Goal: Information Seeking & Learning: Find specific fact

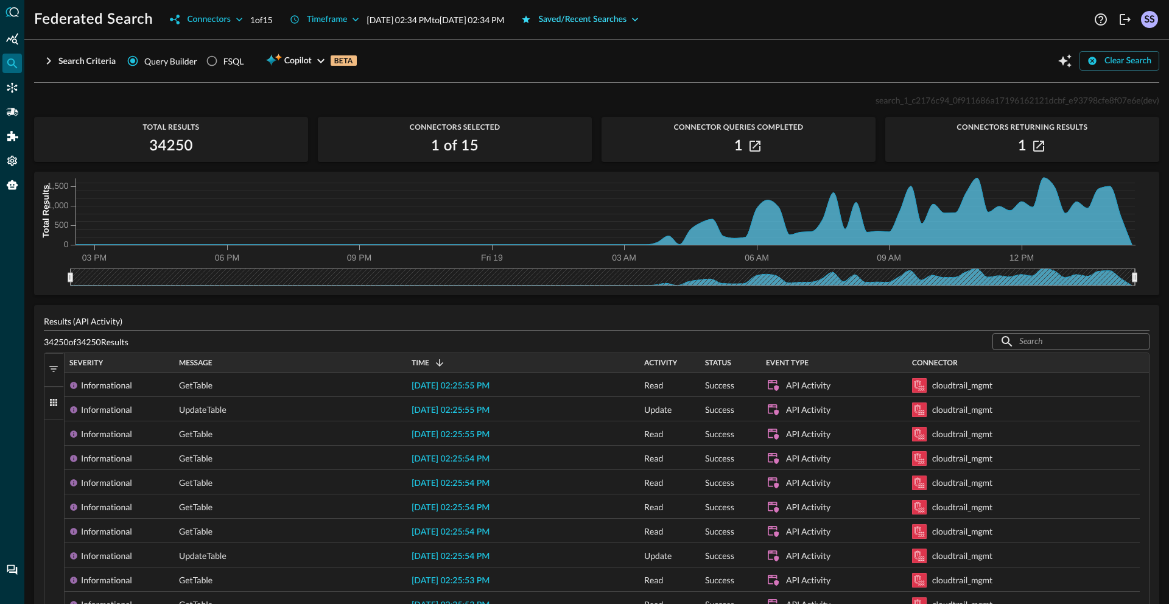
click at [610, 21] on div "Saved/Recent Searches" at bounding box center [582, 19] width 88 height 15
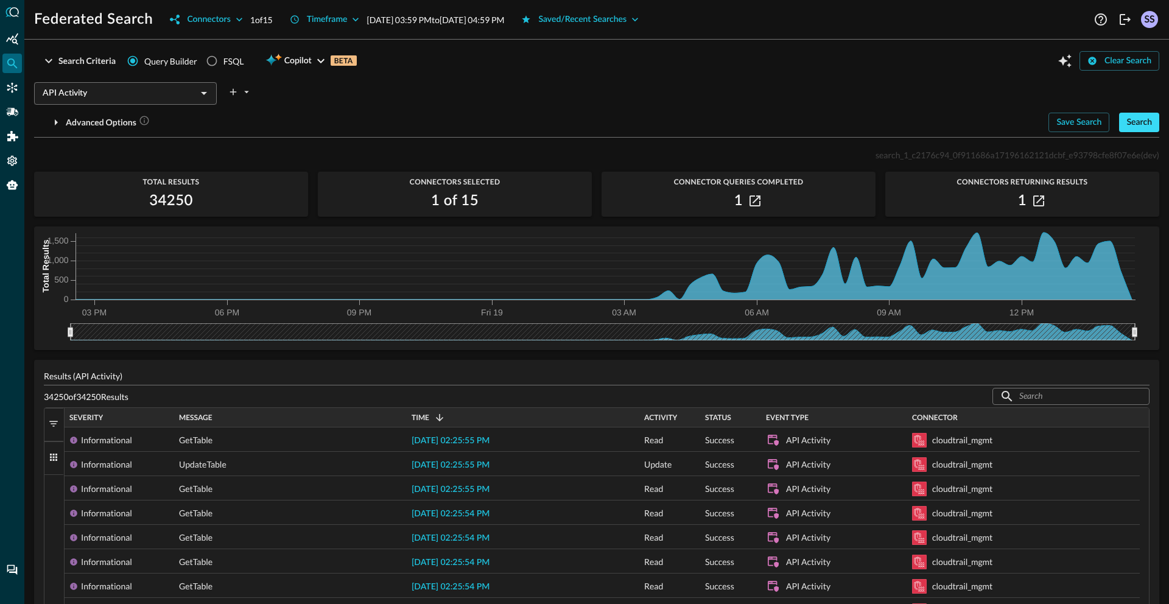
click at [1134, 124] on div "Search" at bounding box center [1140, 122] width 26 height 15
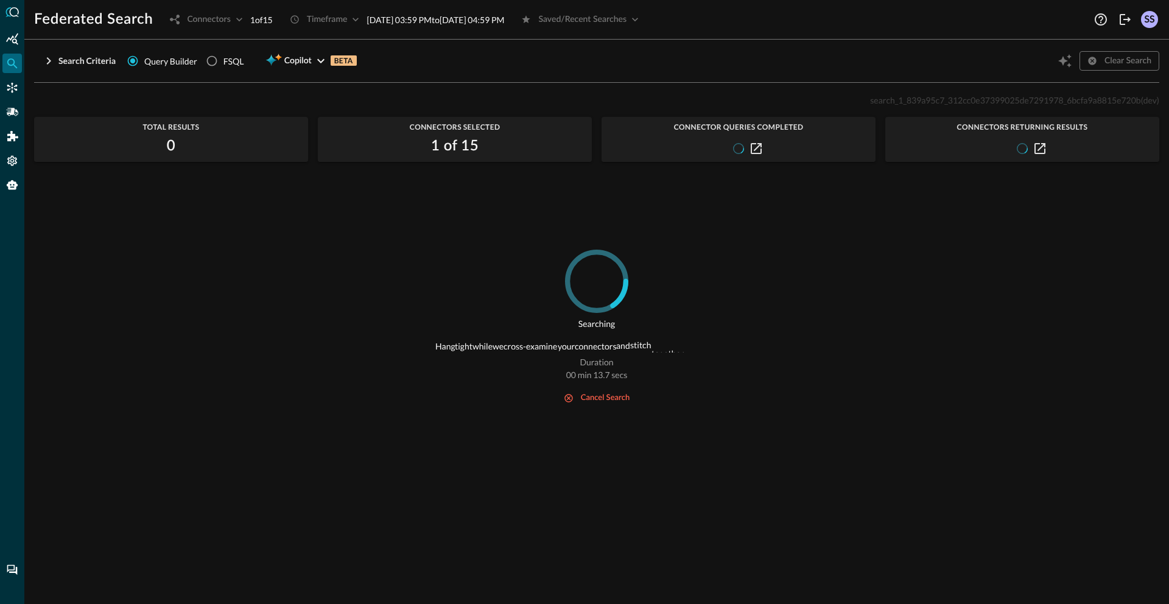
click at [931, 103] on span "search_1_839a95c7_312cc0e37399025de7291978_6bcfa9a8815e720b" at bounding box center [1005, 100] width 270 height 10
copy span "search_1_839a95c7_312cc0e37399025de7291978_6bcfa9a8815e720b"
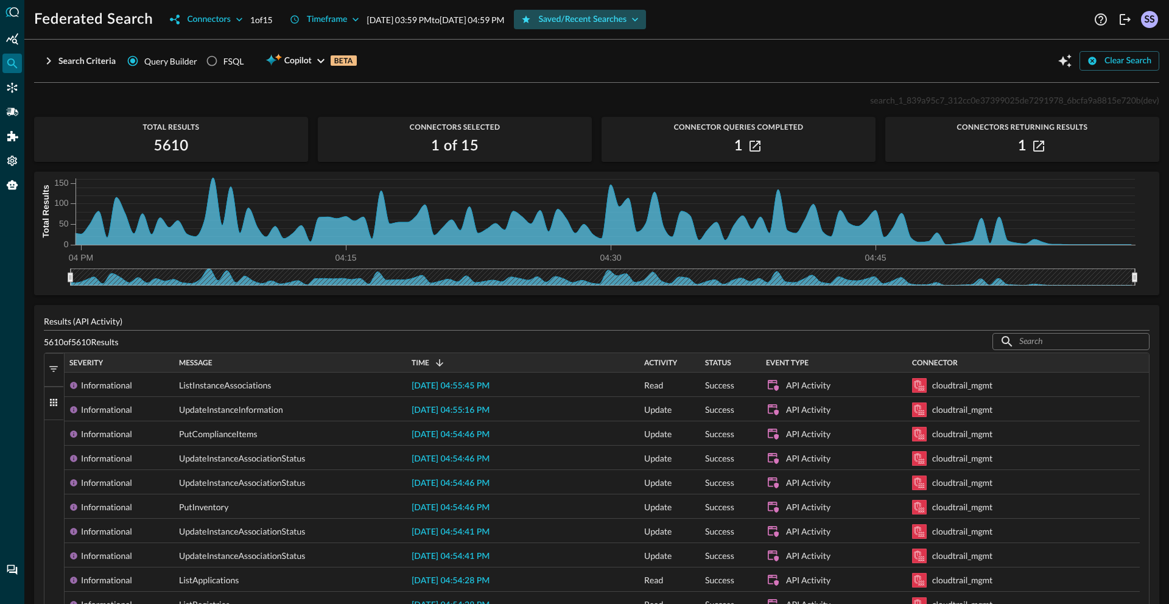
click at [627, 18] on div "Saved/Recent Searches" at bounding box center [582, 19] width 88 height 15
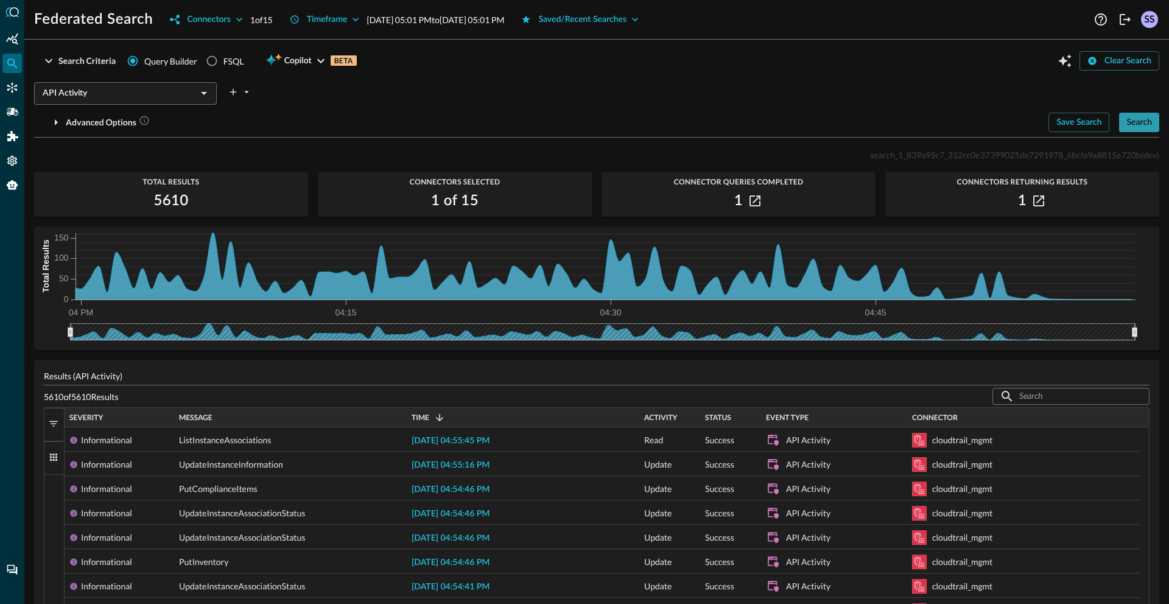
click at [1127, 125] on div "Search" at bounding box center [1140, 122] width 26 height 15
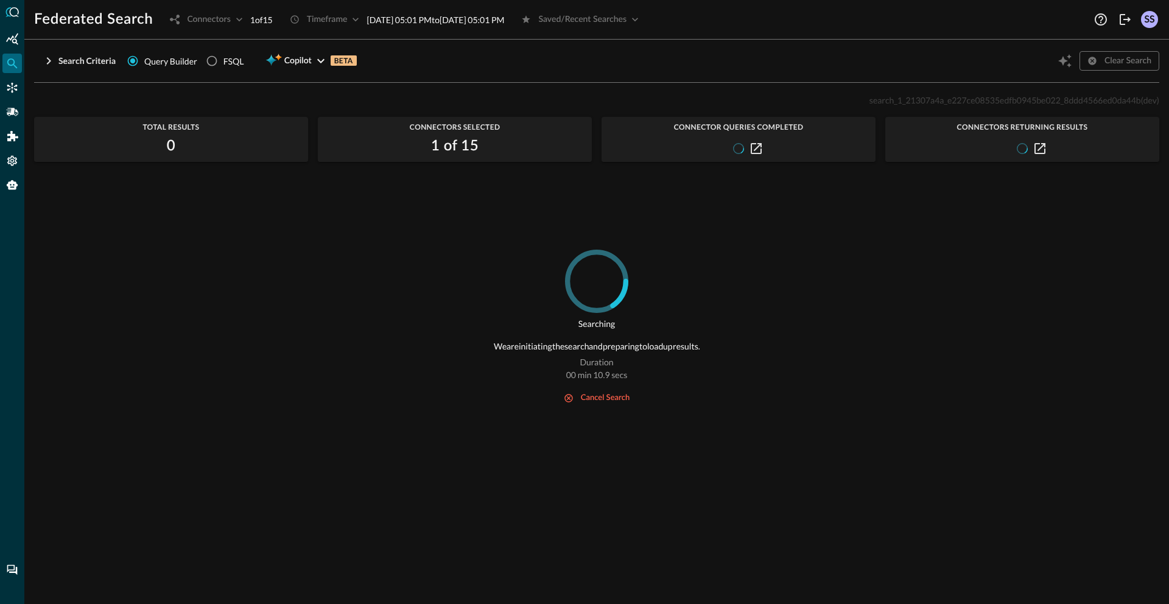
click at [905, 102] on span "search_1_21307a4a_e227ce08535edfb0945be022_8ddd4566ed0da44b" at bounding box center [1006, 100] width 272 height 10
copy span "search_1_21307a4a_e227ce08535edfb0945be022_8ddd4566ed0da44b"
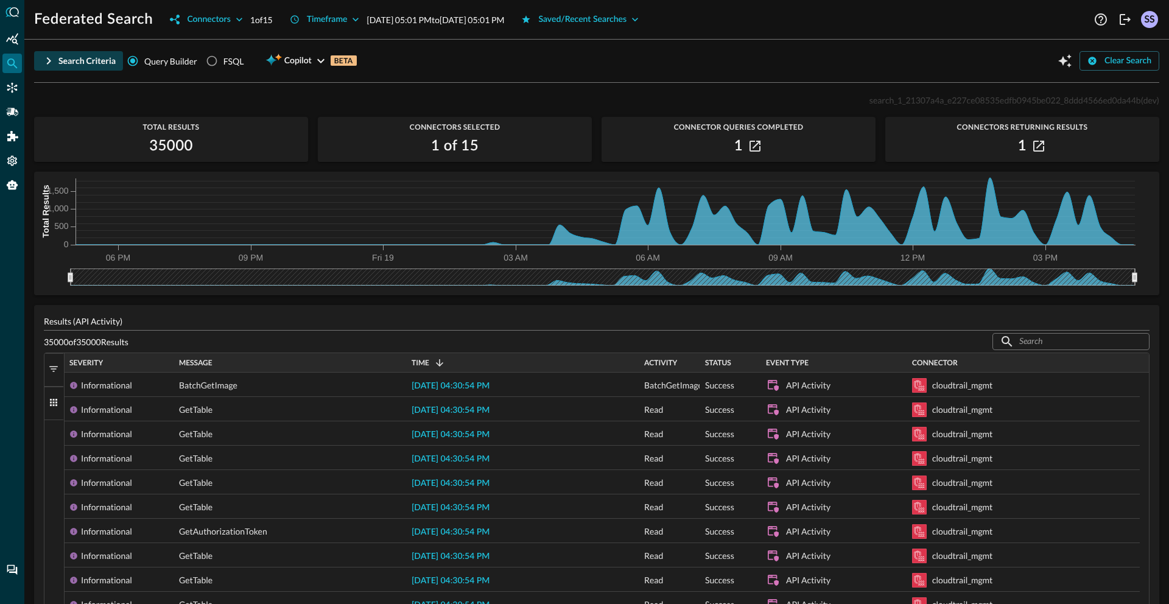
click at [58, 60] on div "Search Criteria" at bounding box center [86, 61] width 57 height 15
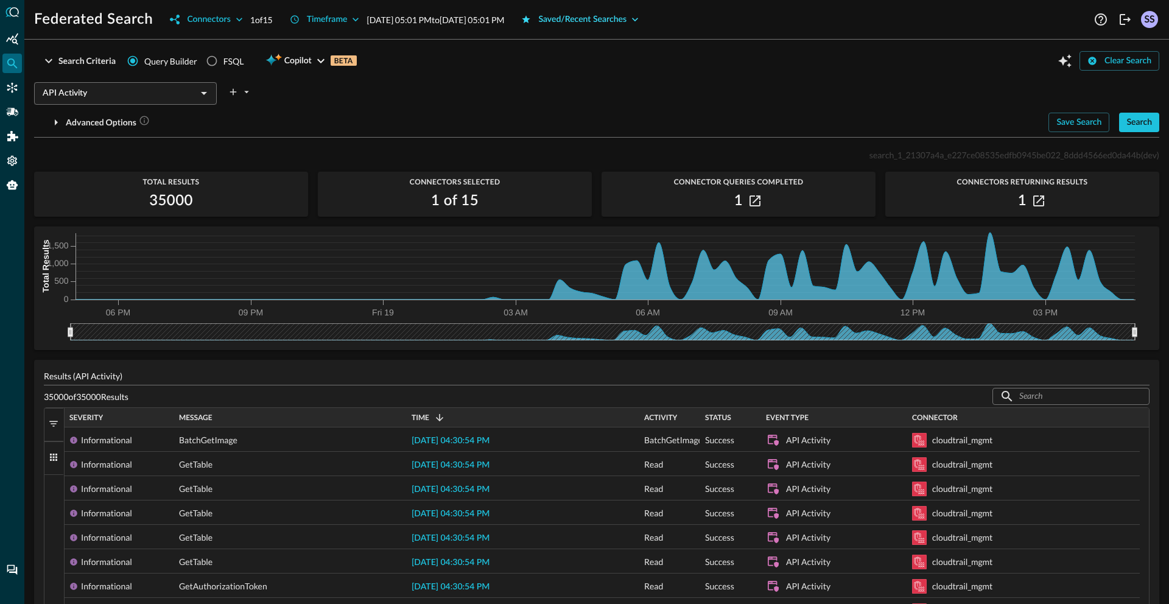
click at [615, 21] on div "Saved/Recent Searches" at bounding box center [582, 19] width 88 height 15
click at [1139, 127] on div "Search" at bounding box center [1140, 122] width 26 height 15
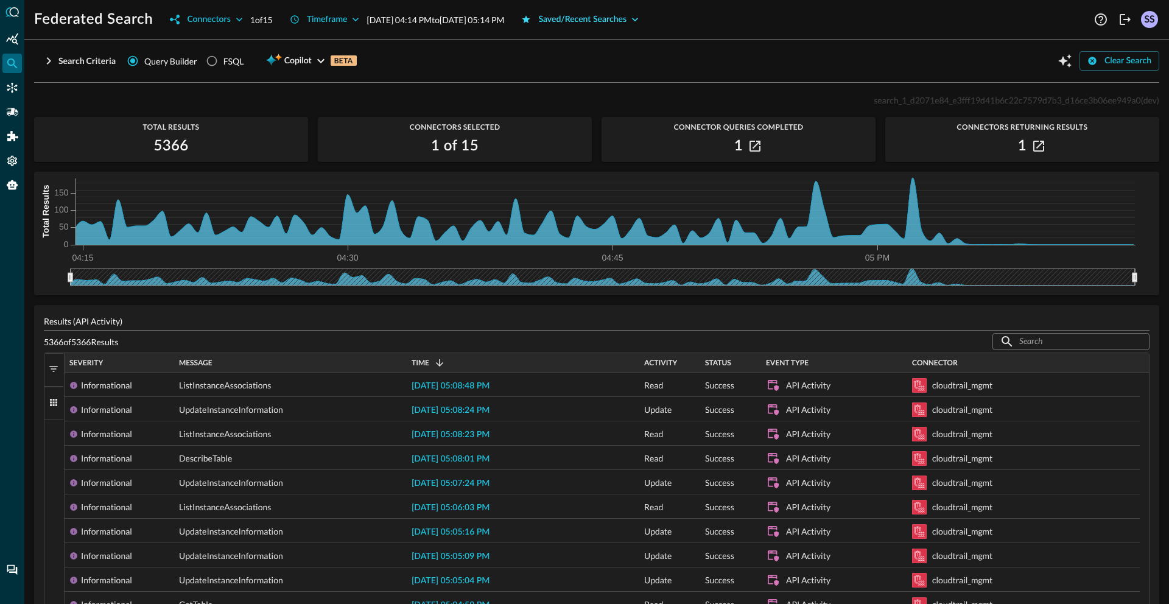
click at [627, 19] on div "Saved/Recent Searches" at bounding box center [582, 19] width 88 height 15
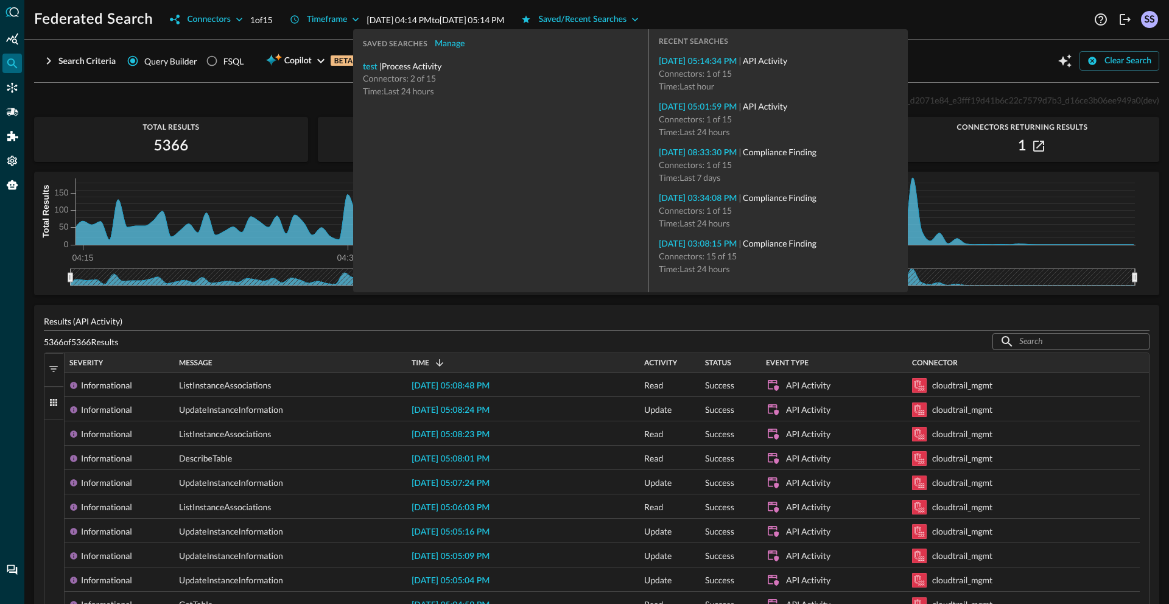
click at [962, 24] on div "Federated Search Connectors 1 of 15 Timeframe [DATE] 04:14 PM to [DATE] 05:14 P…" at bounding box center [562, 19] width 1057 height 19
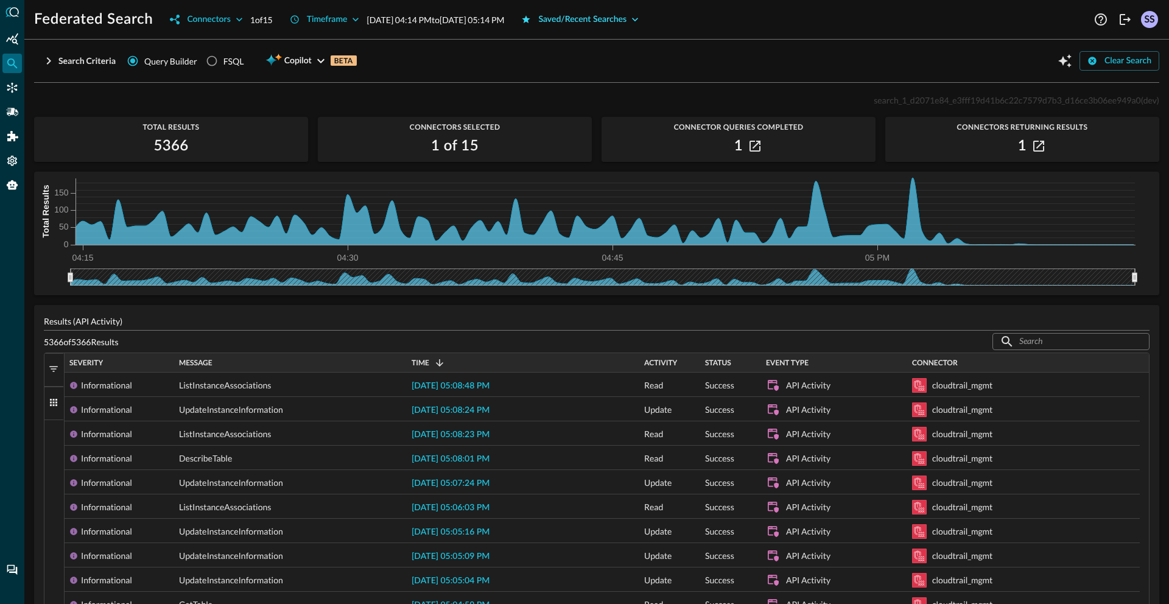
click at [619, 21] on div "Saved/Recent Searches" at bounding box center [582, 19] width 88 height 15
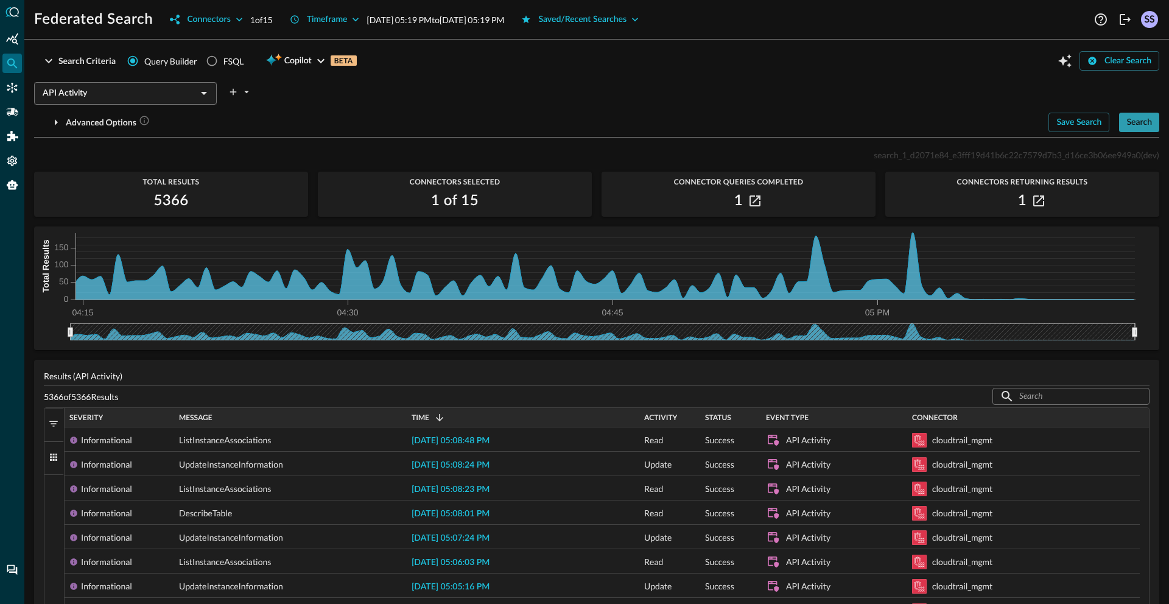
click at [1130, 129] on div "Search" at bounding box center [1140, 122] width 26 height 15
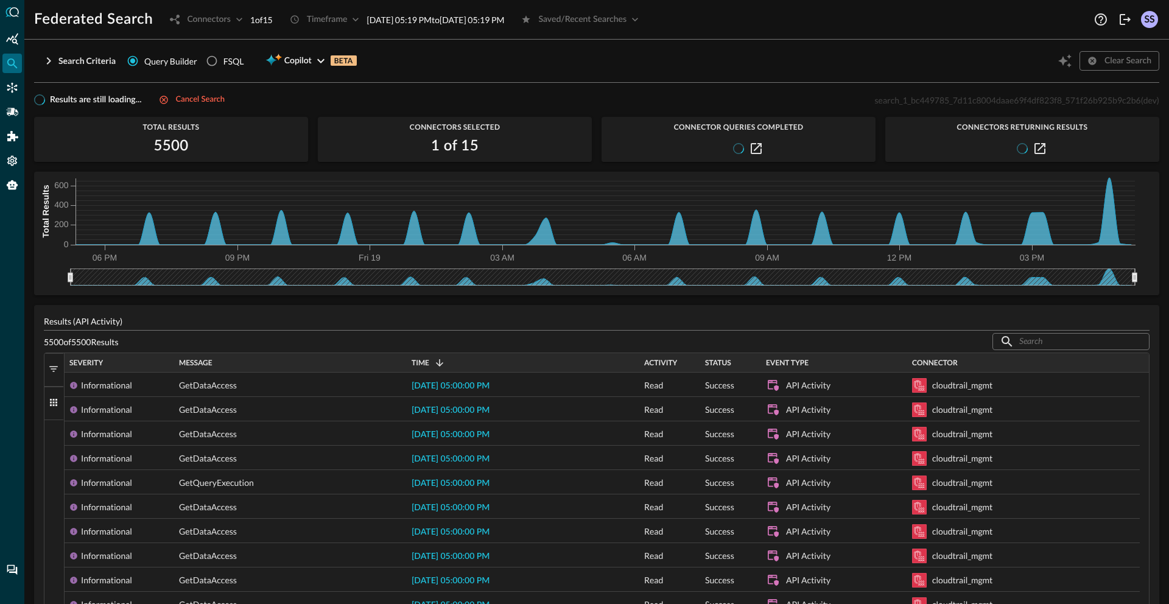
click at [923, 99] on span "search_1_bc449785_7d11c8004daae69f4df823f8_571f26b925b9c2b6" at bounding box center [1008, 100] width 266 height 10
copy span "search_1_bc449785_7d11c8004daae69f4df823f8_571f26b925b9c2b6"
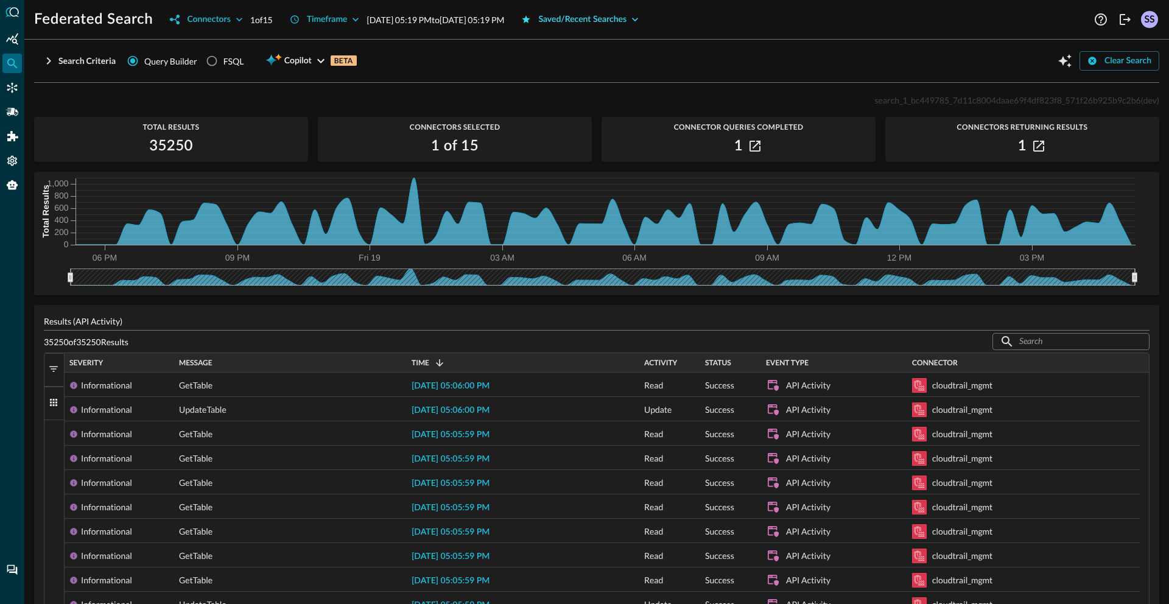
click at [610, 19] on div "Saved/Recent Searches" at bounding box center [582, 19] width 88 height 15
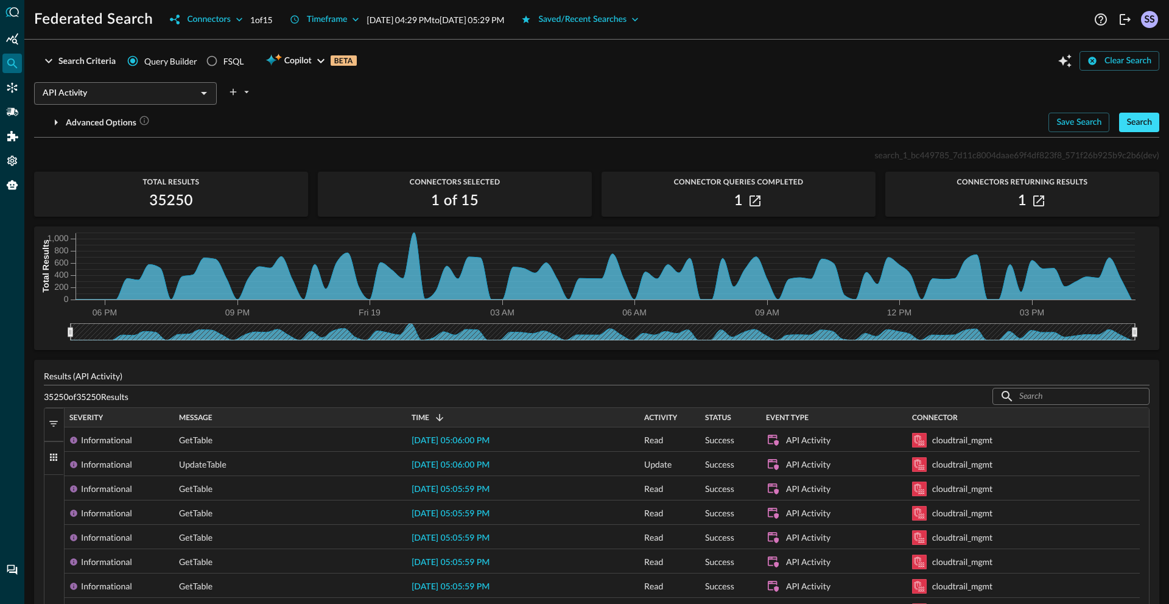
click at [1140, 122] on div "Search" at bounding box center [1140, 122] width 26 height 15
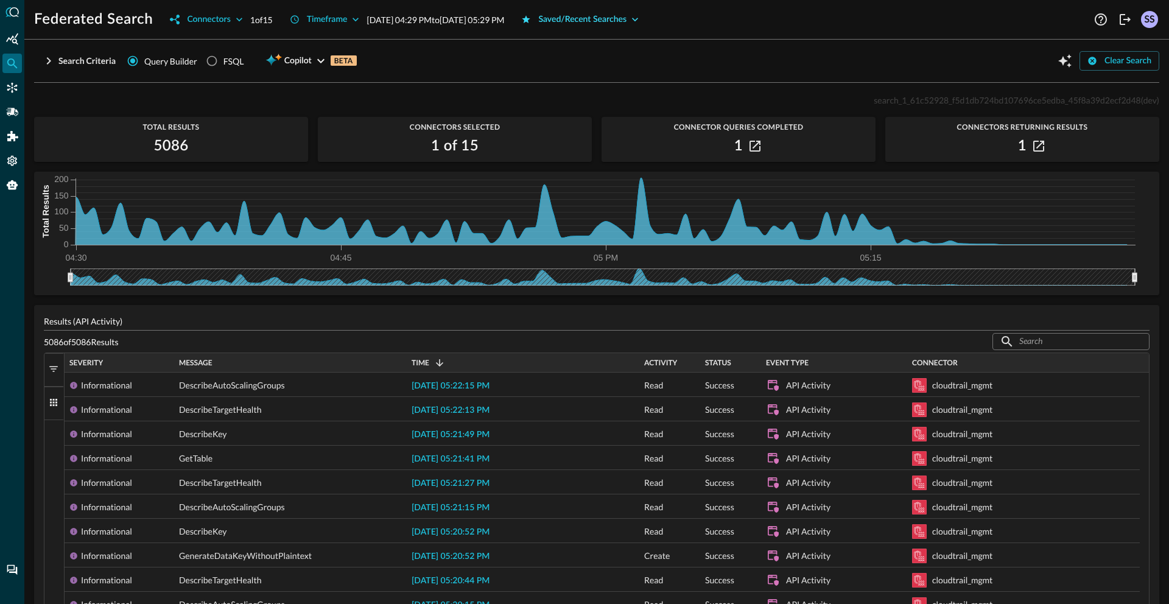
click at [618, 15] on div "Saved/Recent Searches" at bounding box center [582, 19] width 88 height 15
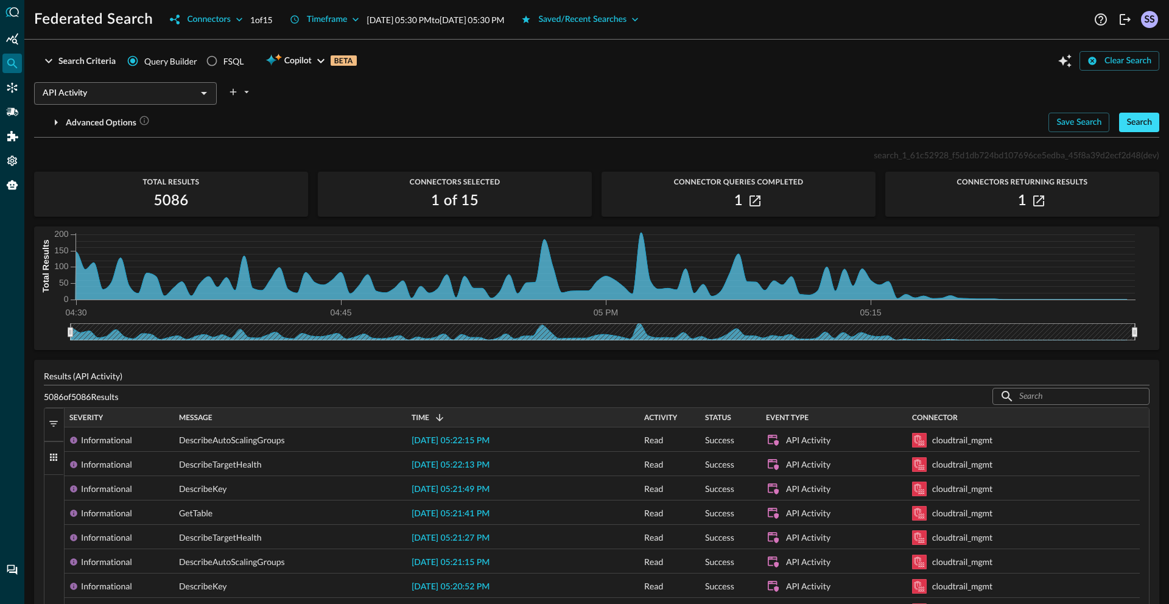
click at [1127, 119] on div "Search" at bounding box center [1140, 122] width 26 height 15
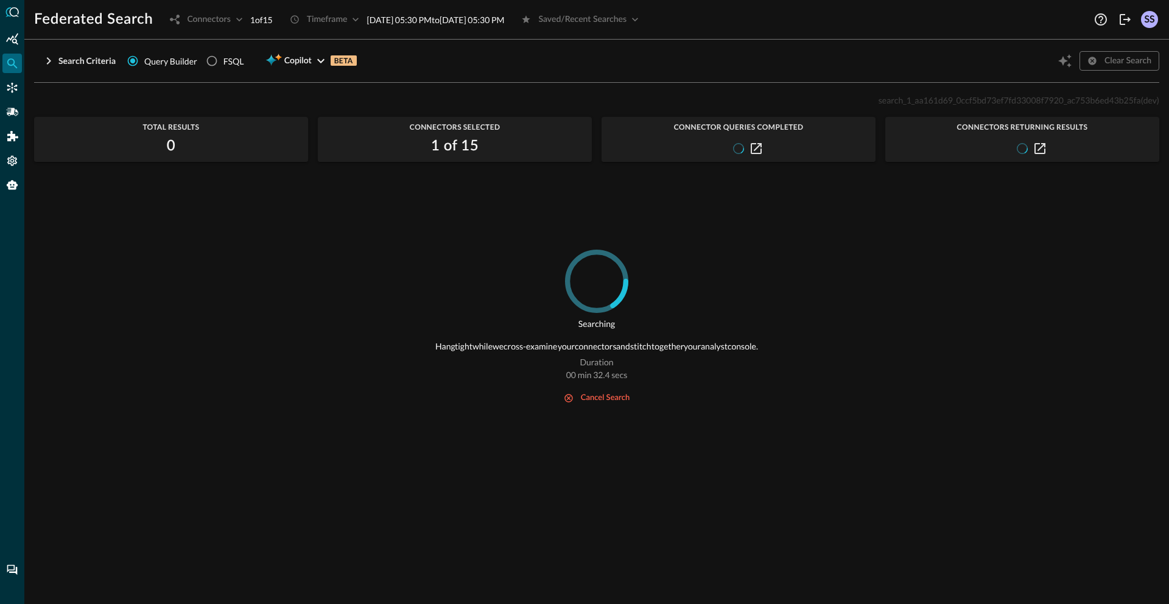
click at [984, 97] on span "search_1_aa161d69_0ccf5bd73ef7fd33008f7920_ac753b6ed43b25fa" at bounding box center [1010, 100] width 263 height 10
copy span "search_1_aa161d69_0ccf5bd73ef7fd33008f7920_ac753b6ed43b25fa"
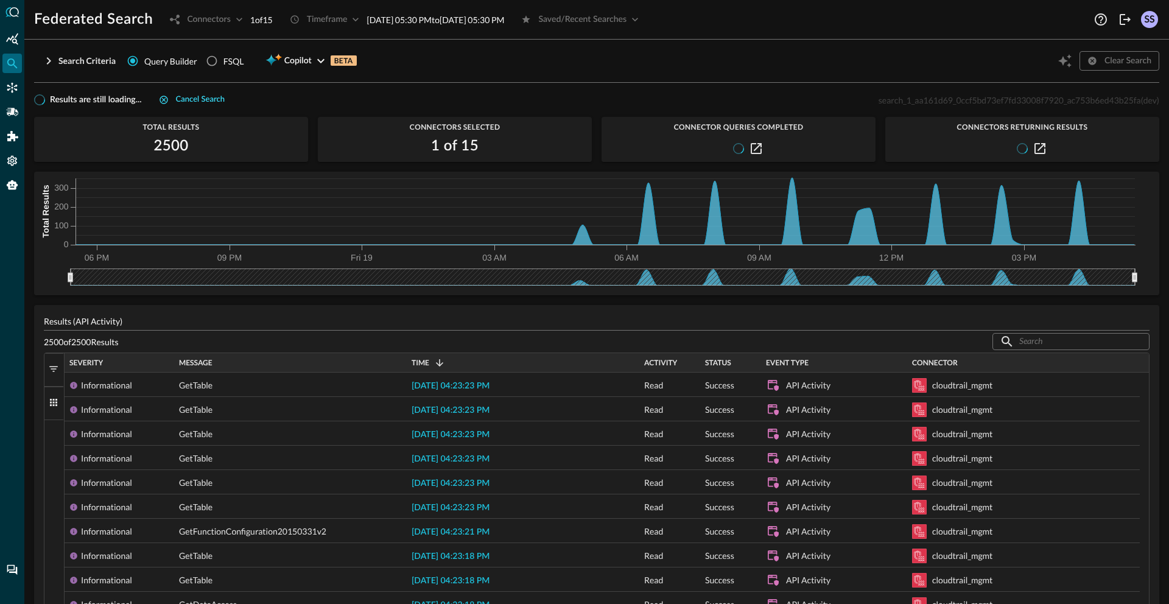
click at [195, 99] on div "Cancel search" at bounding box center [200, 100] width 49 height 14
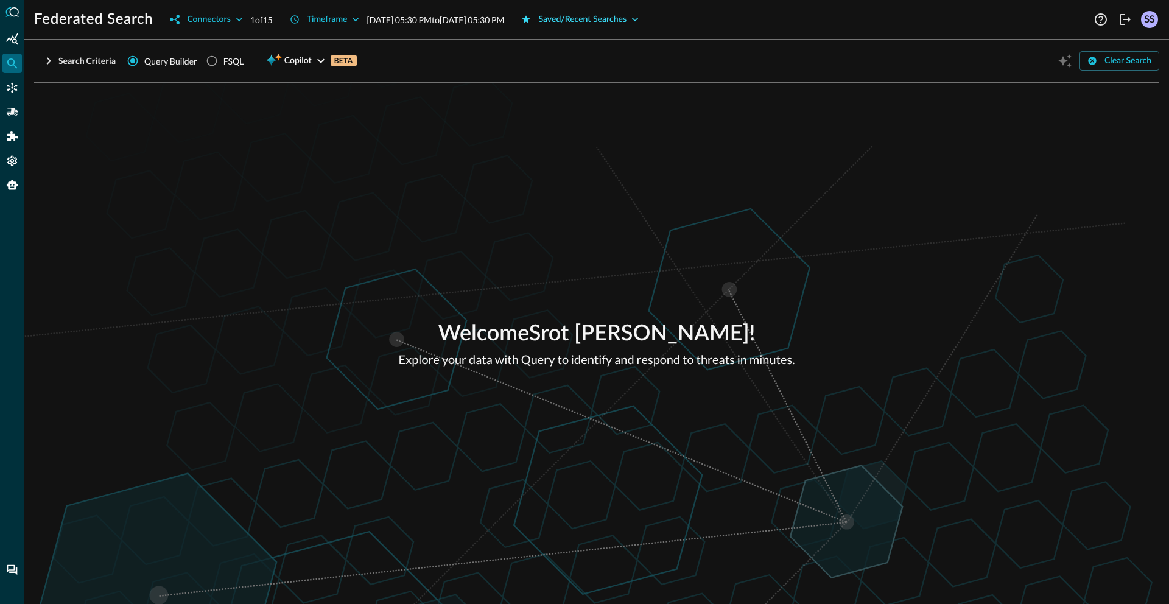
click at [627, 12] on div "Saved/Recent Searches" at bounding box center [582, 19] width 88 height 15
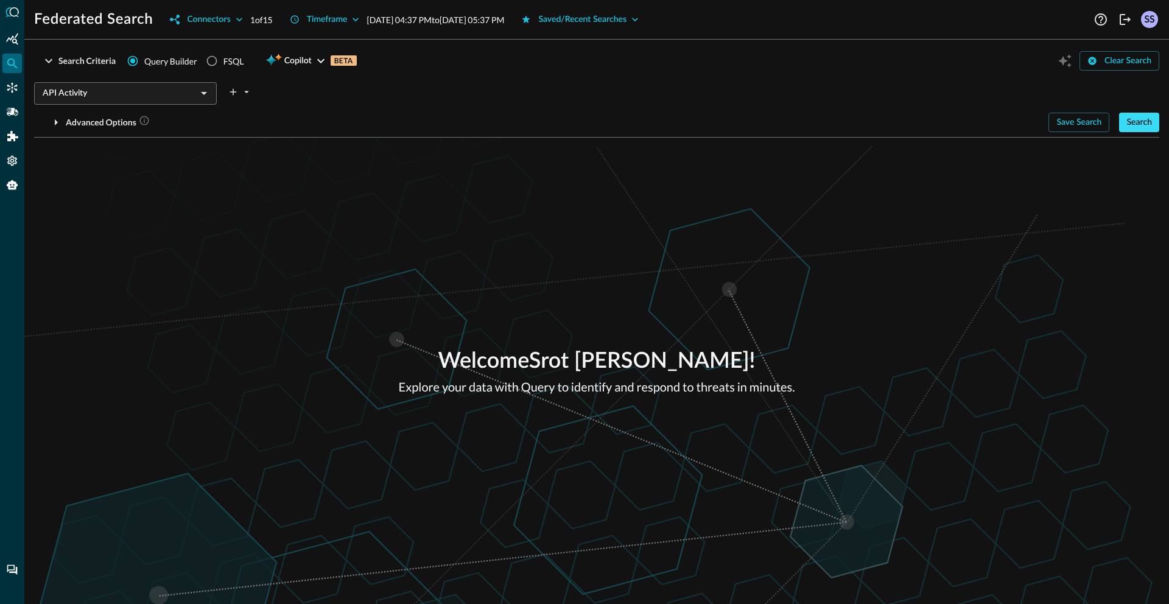
click at [1153, 126] on button "Search" at bounding box center [1140, 122] width 40 height 19
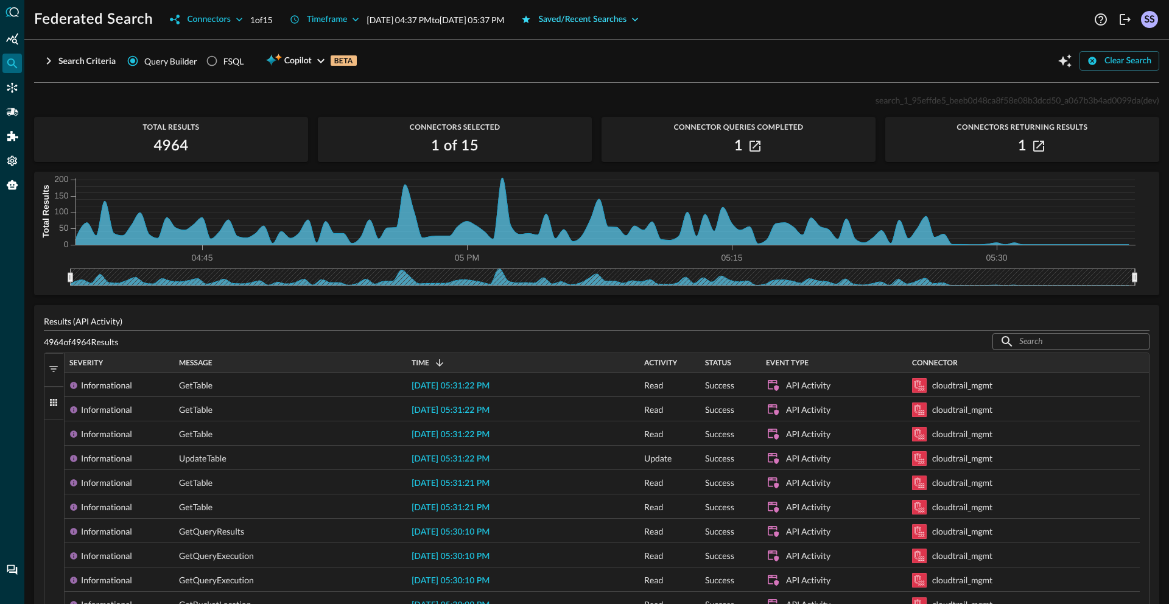
click at [598, 16] on div "Saved/Recent Searches" at bounding box center [582, 19] width 88 height 15
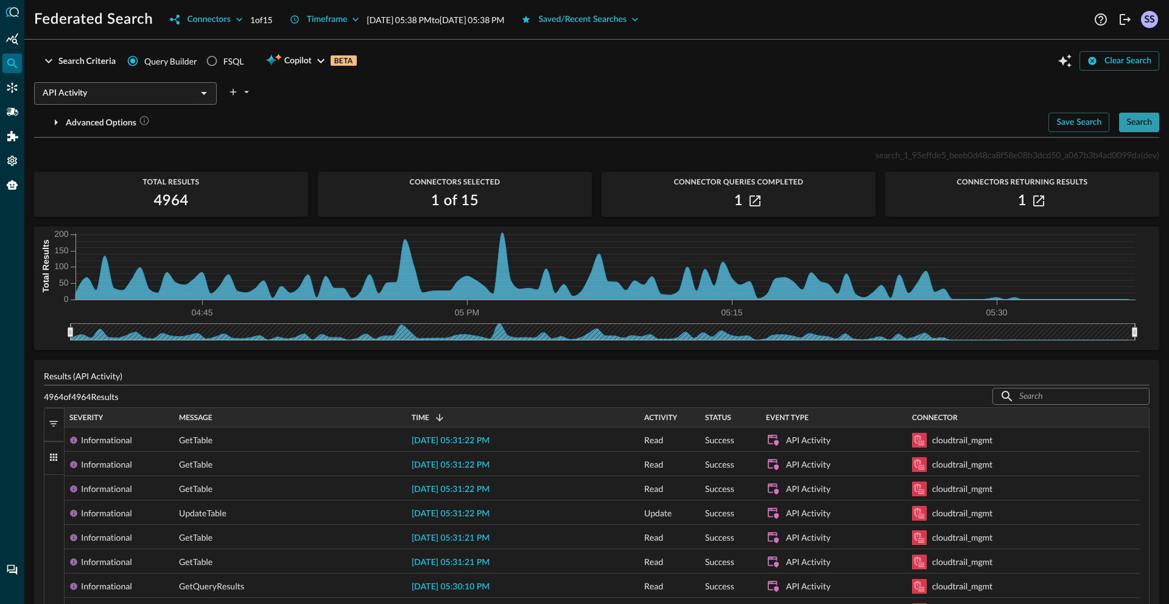
click at [1127, 129] on div "Search" at bounding box center [1140, 122] width 26 height 15
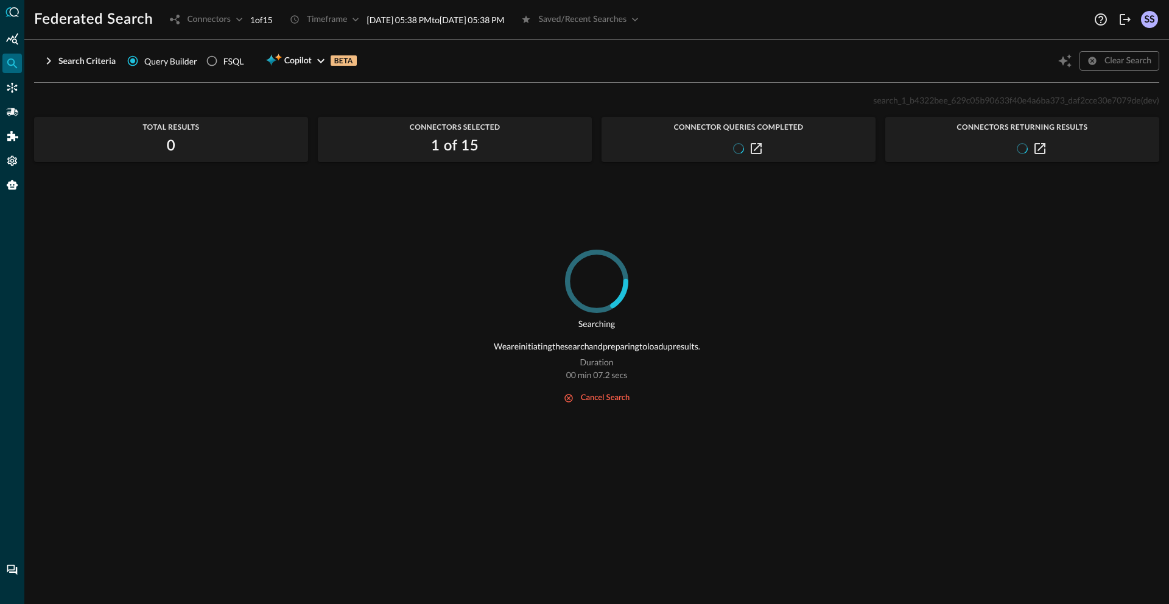
click at [923, 106] on div "search_1_b4322bee_629c05b90633f40e4a6ba373_daf2cce30e7079de (dev)" at bounding box center [597, 100] width 1126 height 15
click at [925, 105] on span "search_1_b4322bee_629c05b90633f40e4a6ba373_daf2cce30e7079de" at bounding box center [1006, 100] width 267 height 10
copy span "search_1_b4322bee_629c05b90633f40e4a6ba373_daf2cce30e7079de"
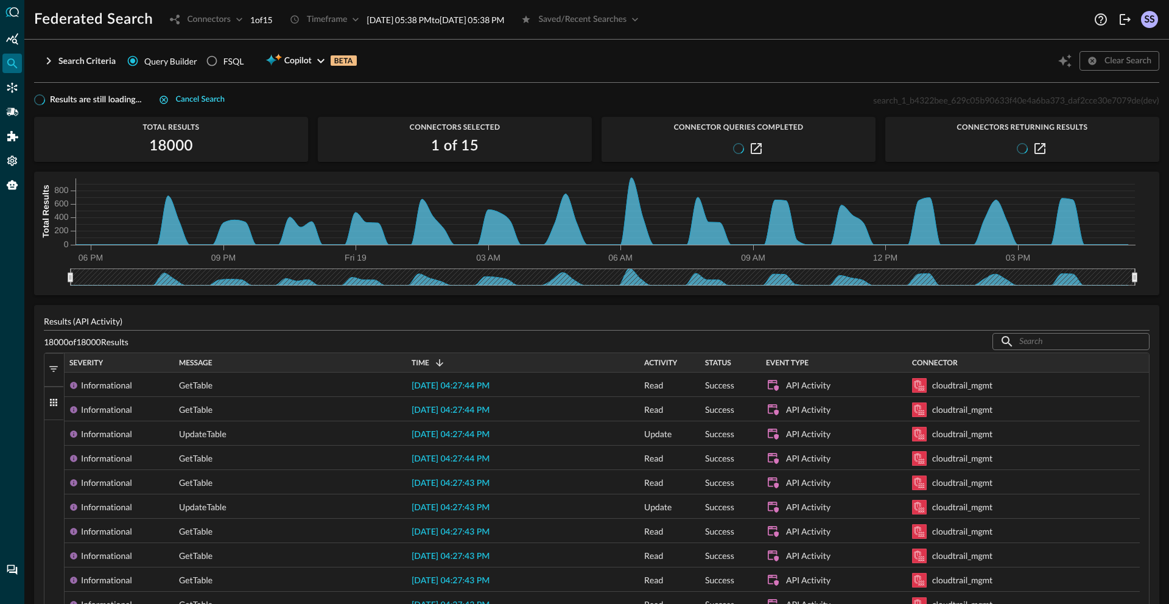
click at [210, 97] on div "Cancel search" at bounding box center [200, 100] width 49 height 14
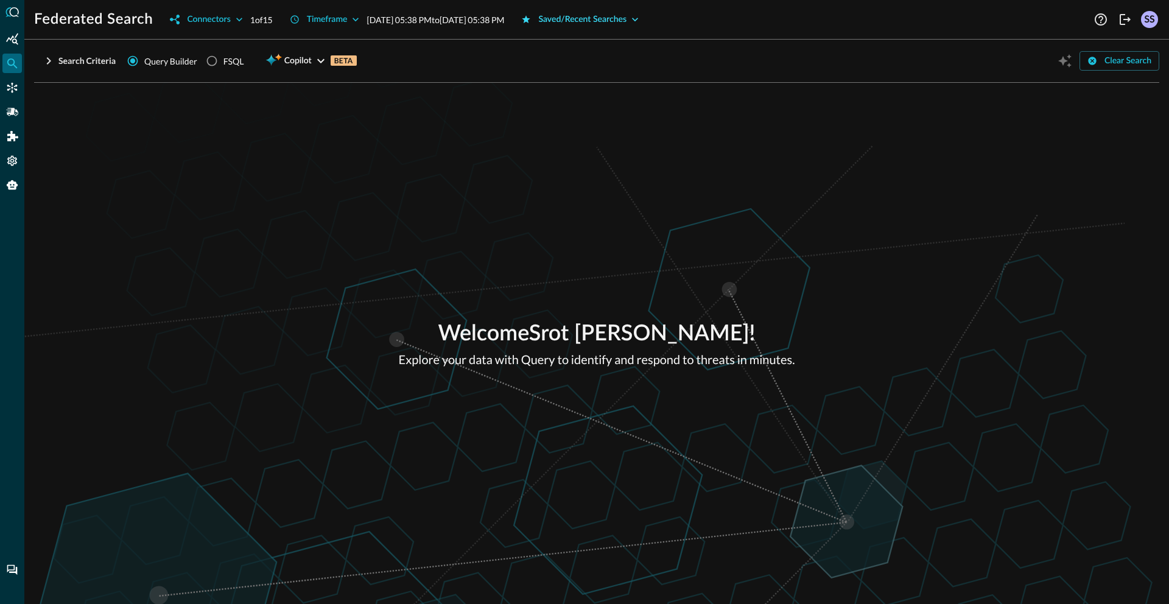
click at [627, 21] on div "Saved/Recent Searches" at bounding box center [582, 19] width 88 height 15
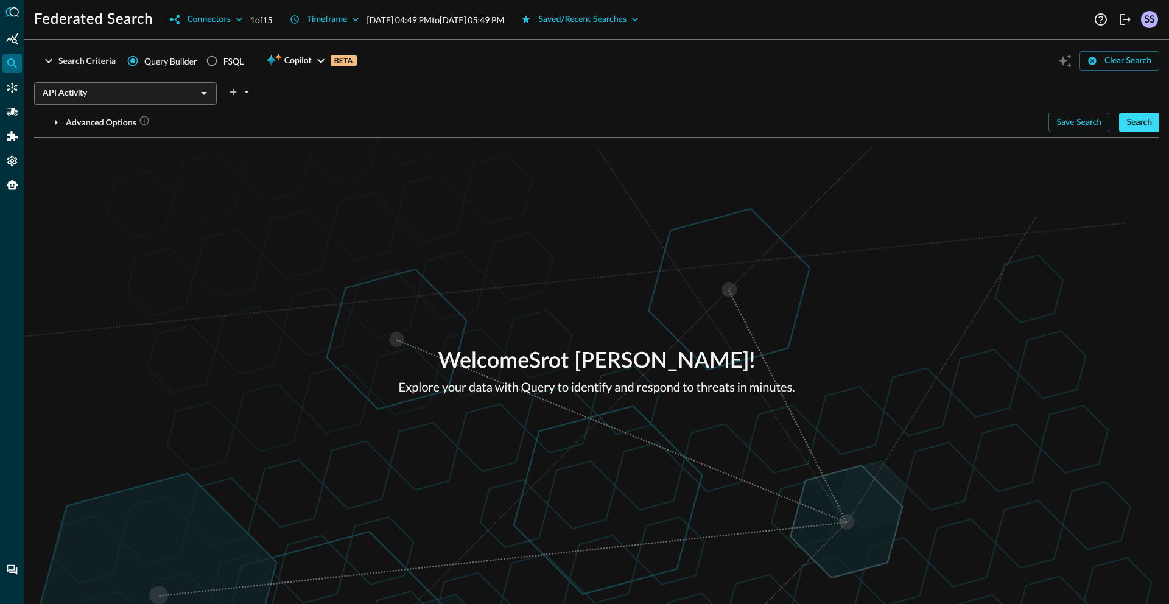
click at [1138, 116] on div "Search" at bounding box center [1140, 122] width 26 height 15
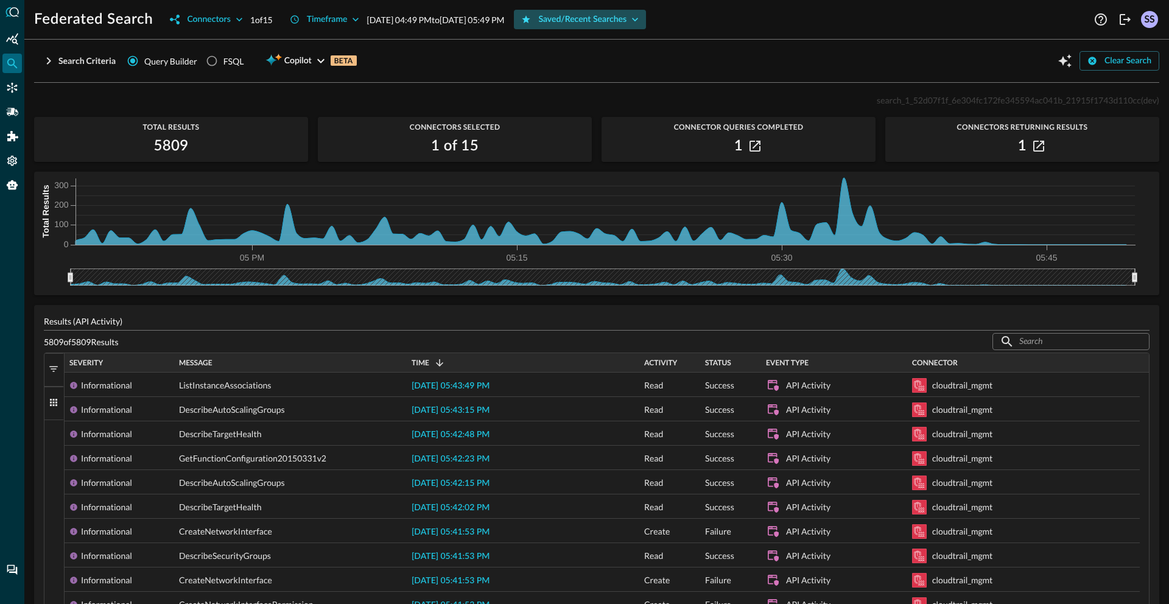
click at [627, 14] on div "Saved/Recent Searches" at bounding box center [582, 19] width 88 height 15
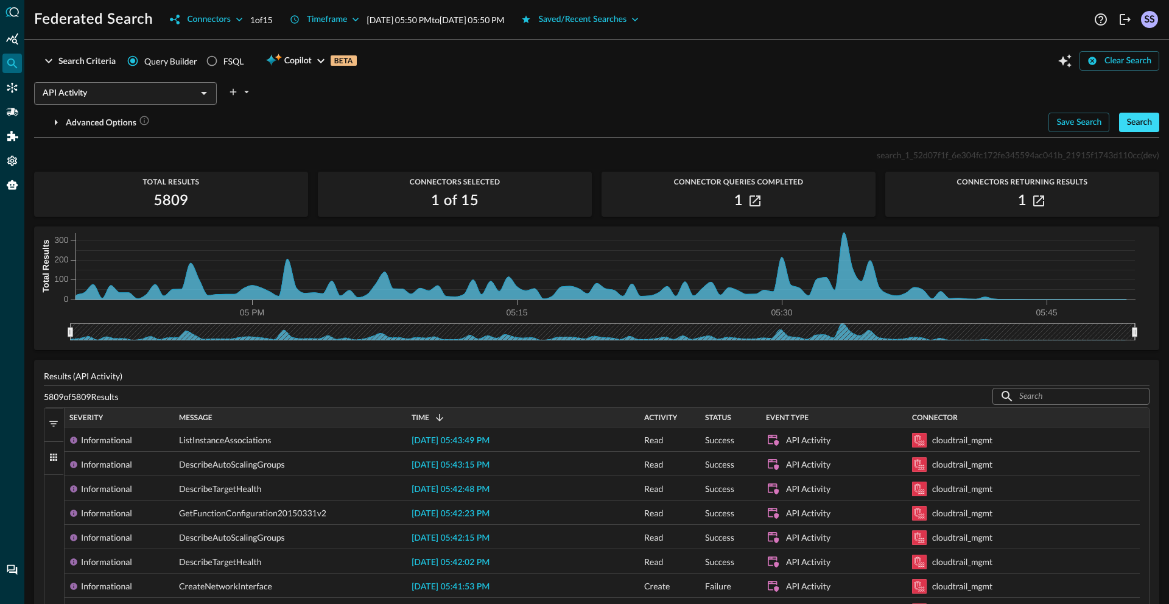
click at [1129, 127] on div "Search" at bounding box center [1140, 122] width 26 height 15
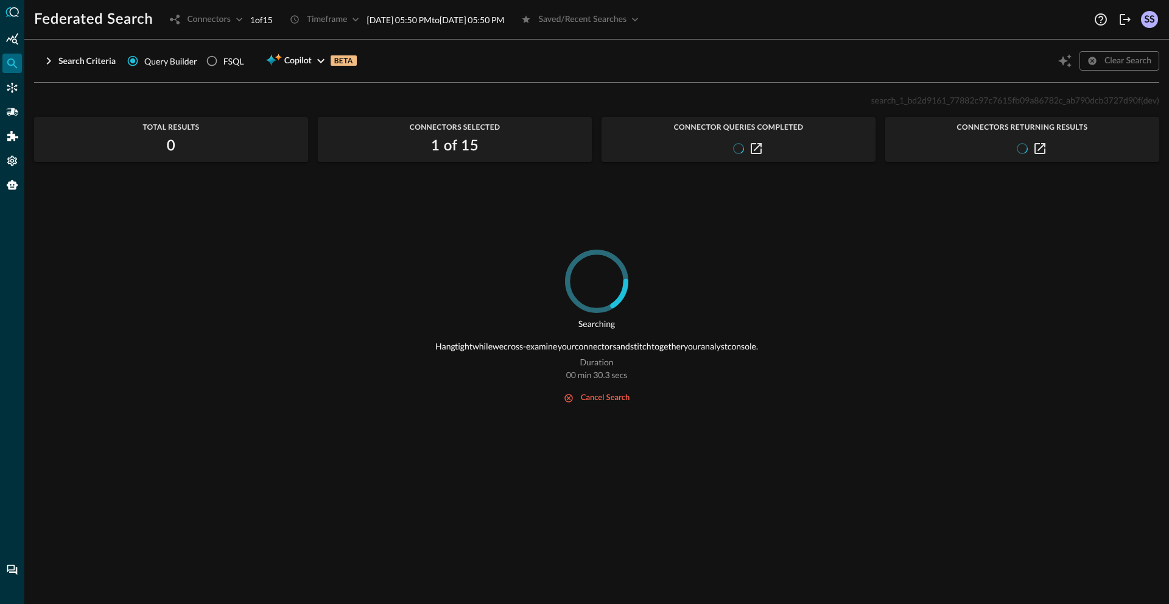
click at [937, 105] on span "search_1_bd2d9161_77882c97c7615fb09a86782c_ab790dcb3727d90f" at bounding box center [1007, 100] width 270 height 10
copy span "search_1_bd2d9161_77882c97c7615fb09a86782c_ab790dcb3727d90f"
